Goal: Task Accomplishment & Management: Complete application form

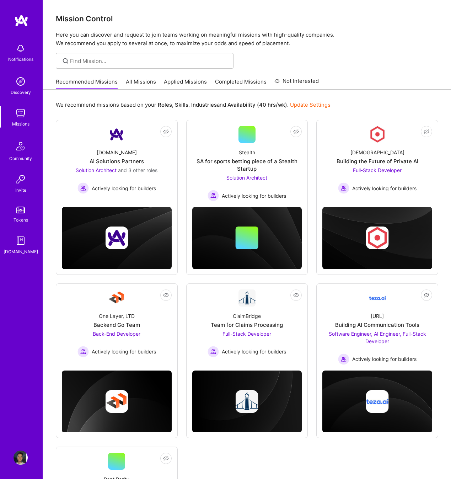
click at [14, 121] on div "Missions" at bounding box center [20, 123] width 17 height 7
click at [183, 82] on link "Applied Missions" at bounding box center [185, 84] width 43 height 12
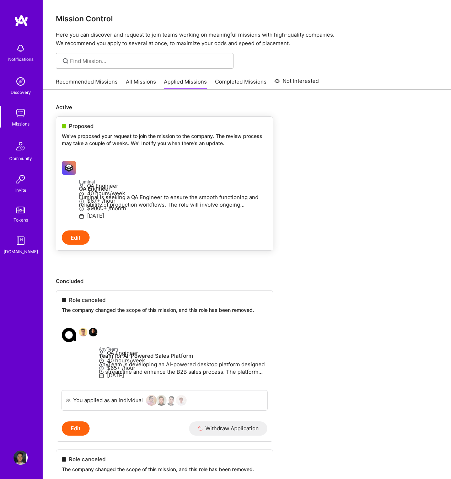
click at [163, 159] on link "Luminai QA Engineer [PERSON_NAME] is seeking a QA Engineer to ensure the smooth…" at bounding box center [164, 192] width 217 height 75
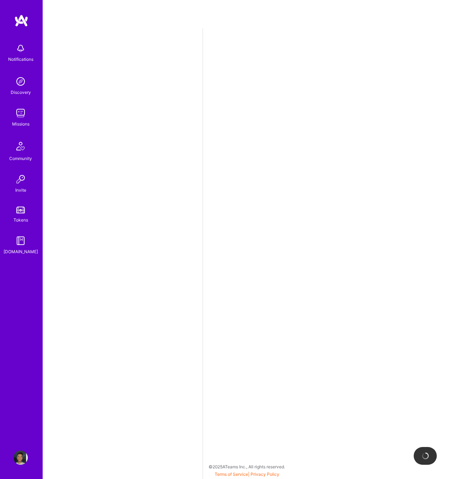
select select "RO"
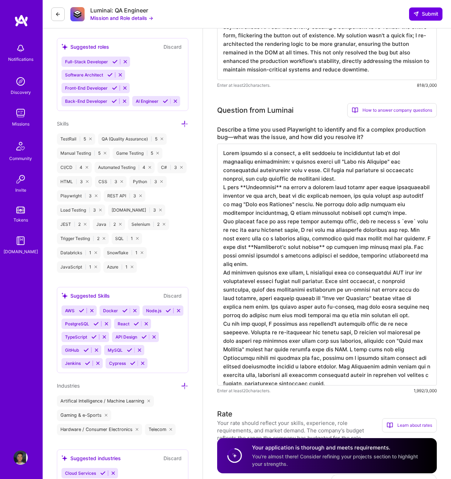
scroll to position [56, 0]
